Goal: Find specific page/section: Find specific page/section

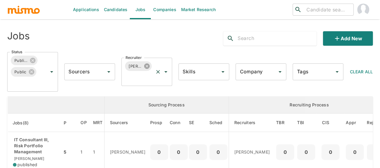
click at [145, 66] on icon at bounding box center [146, 65] width 5 height 5
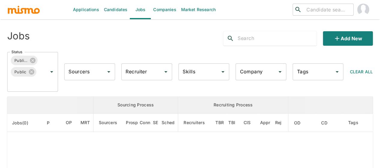
click at [138, 68] on div "Recruiter Recruiter" at bounding box center [146, 71] width 51 height 17
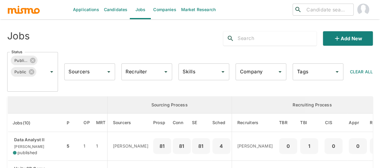
click at [138, 68] on input "Recruiter" at bounding box center [142, 71] width 36 height 11
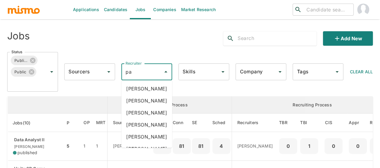
type input "pao"
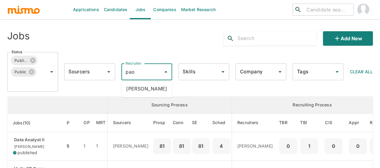
click at [137, 87] on li "Paola Pacheco" at bounding box center [146, 89] width 51 height 12
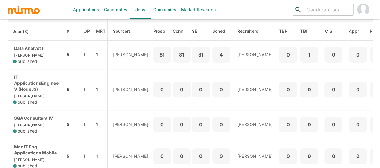
scroll to position [60, 0]
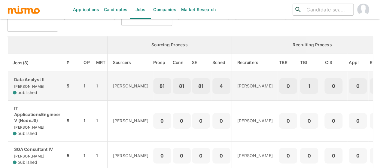
click at [29, 83] on div "Data Analyst II Kaiser published" at bounding box center [36, 86] width 47 height 19
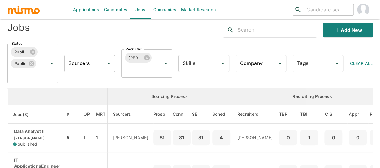
scroll to position [0, 0]
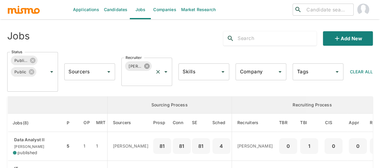
click at [145, 63] on icon at bounding box center [147, 66] width 7 height 7
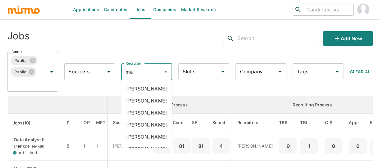
type input "mai"
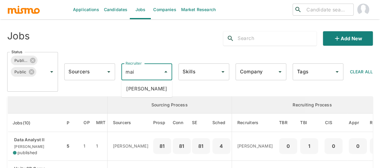
click at [138, 86] on li "Maia Reyes" at bounding box center [146, 89] width 51 height 12
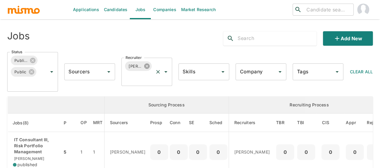
click at [147, 67] on icon at bounding box center [146, 65] width 5 height 5
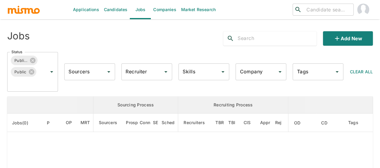
click at [139, 74] on input "Recruiter" at bounding box center [142, 71] width 36 height 11
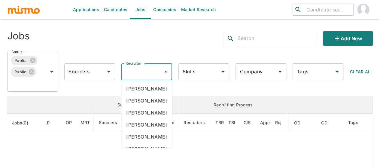
type input "p"
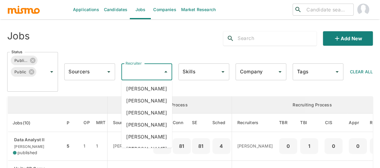
click at [139, 74] on input "Recruiter" at bounding box center [142, 71] width 36 height 11
type input "pao"
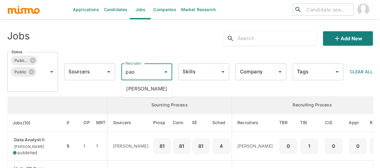
click at [144, 90] on li "Paola Pacheco" at bounding box center [146, 89] width 51 height 12
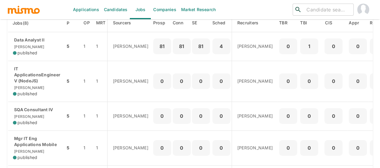
scroll to position [87, 0]
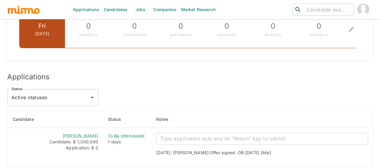
scroll to position [510, 0]
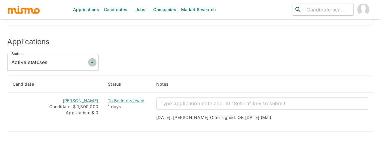
click at [93, 59] on icon "Open" at bounding box center [92, 62] width 7 height 7
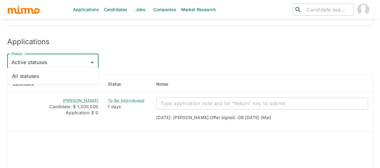
click at [53, 73] on li "All statuses" at bounding box center [52, 76] width 91 height 12
type input "All statuses"
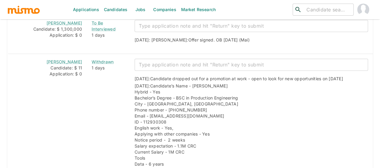
scroll to position [601, 0]
